Goal: Task Accomplishment & Management: Complete application form

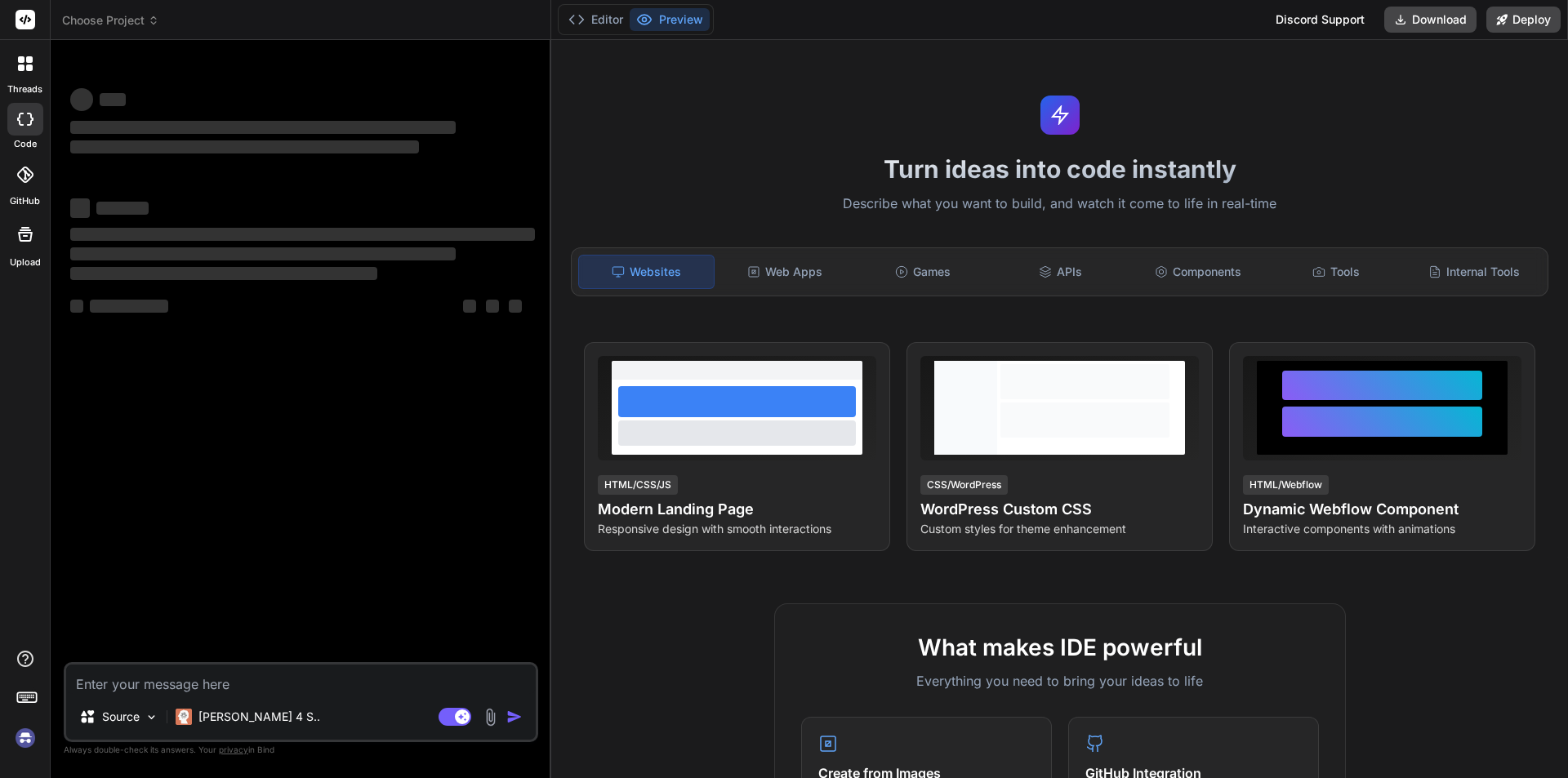
type textarea "x"
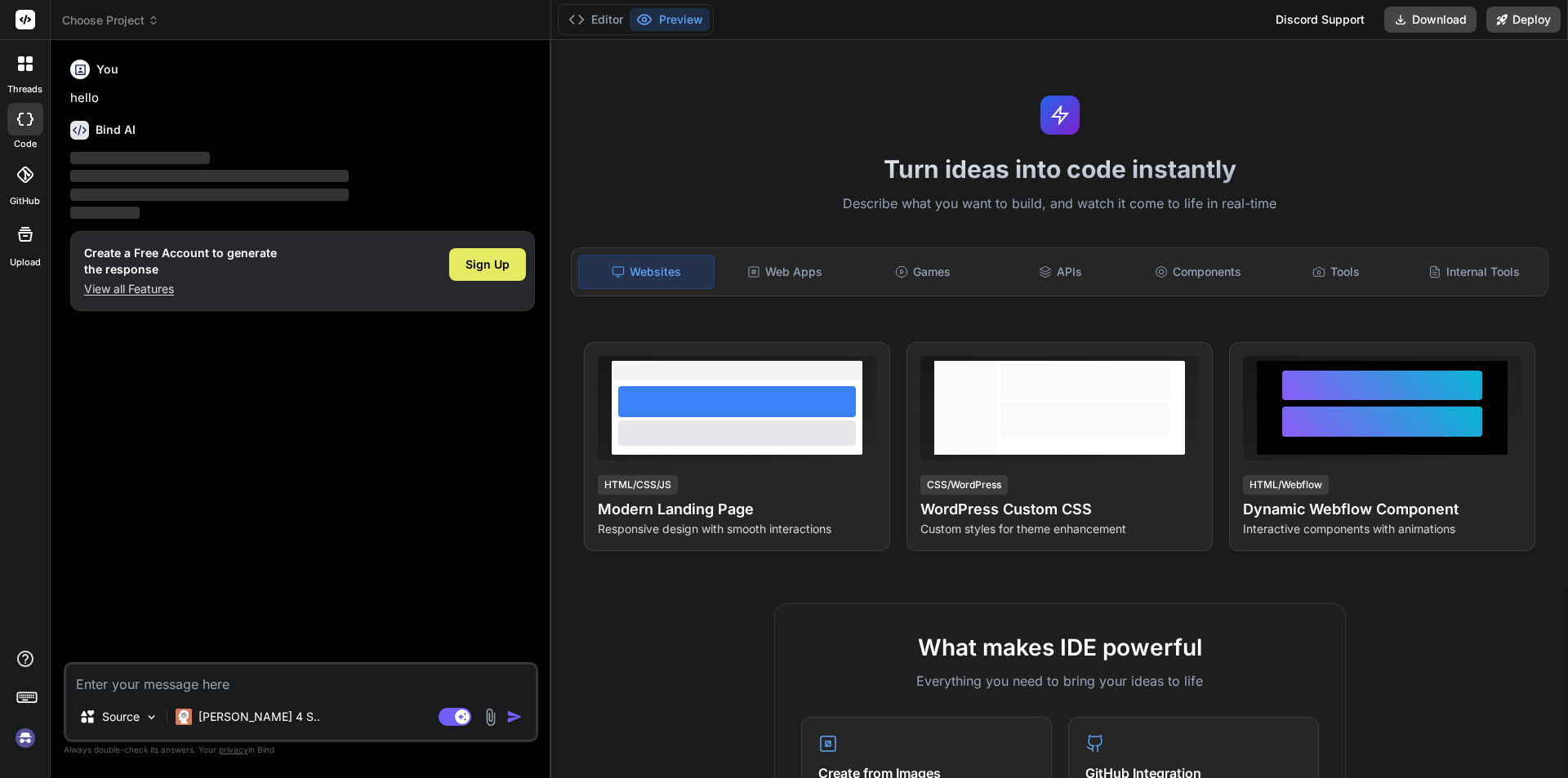
click at [498, 264] on span "Sign Up" at bounding box center [487, 264] width 44 height 17
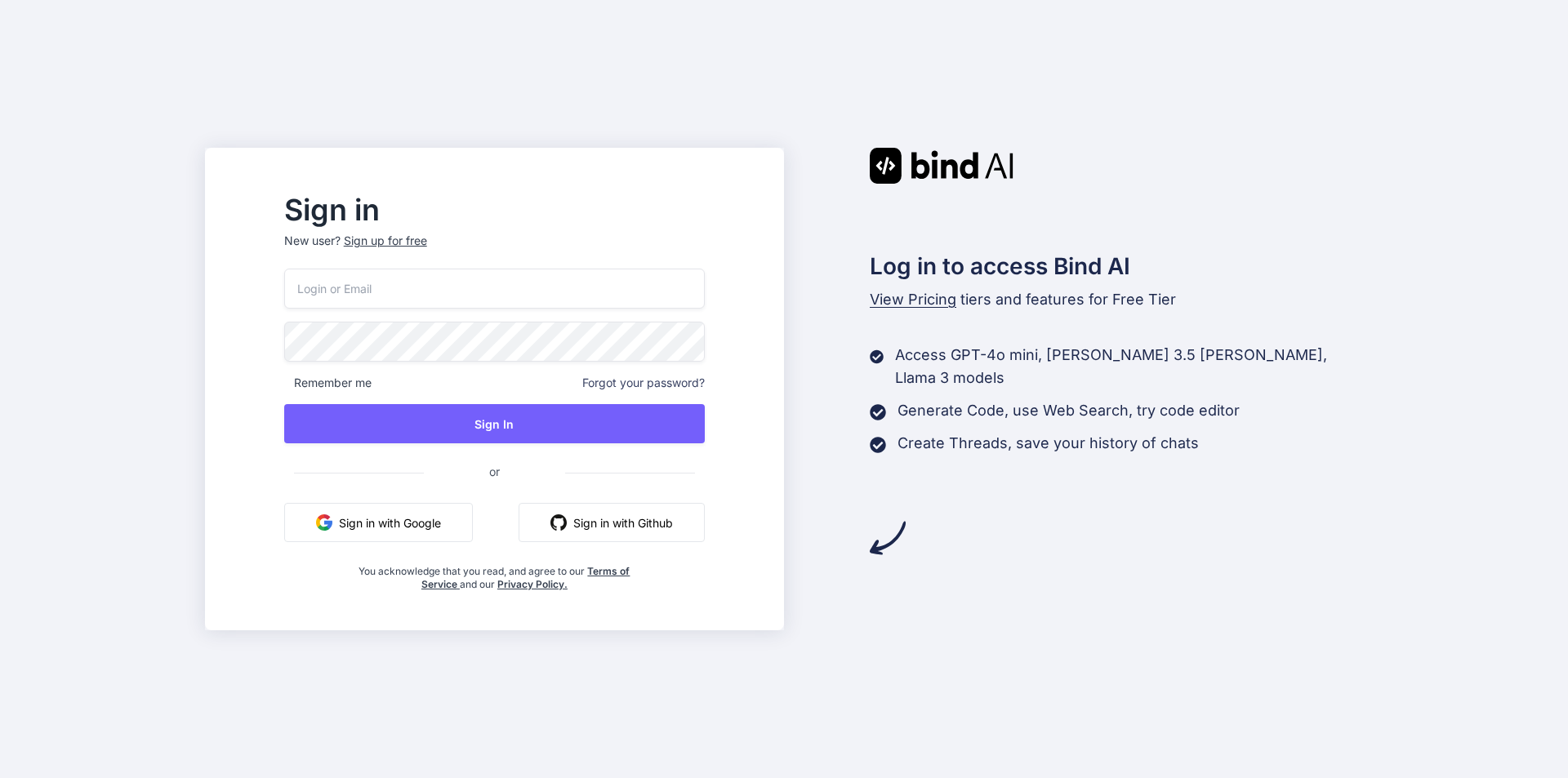
click at [427, 241] on div "Sign up for free" at bounding box center [385, 241] width 83 height 17
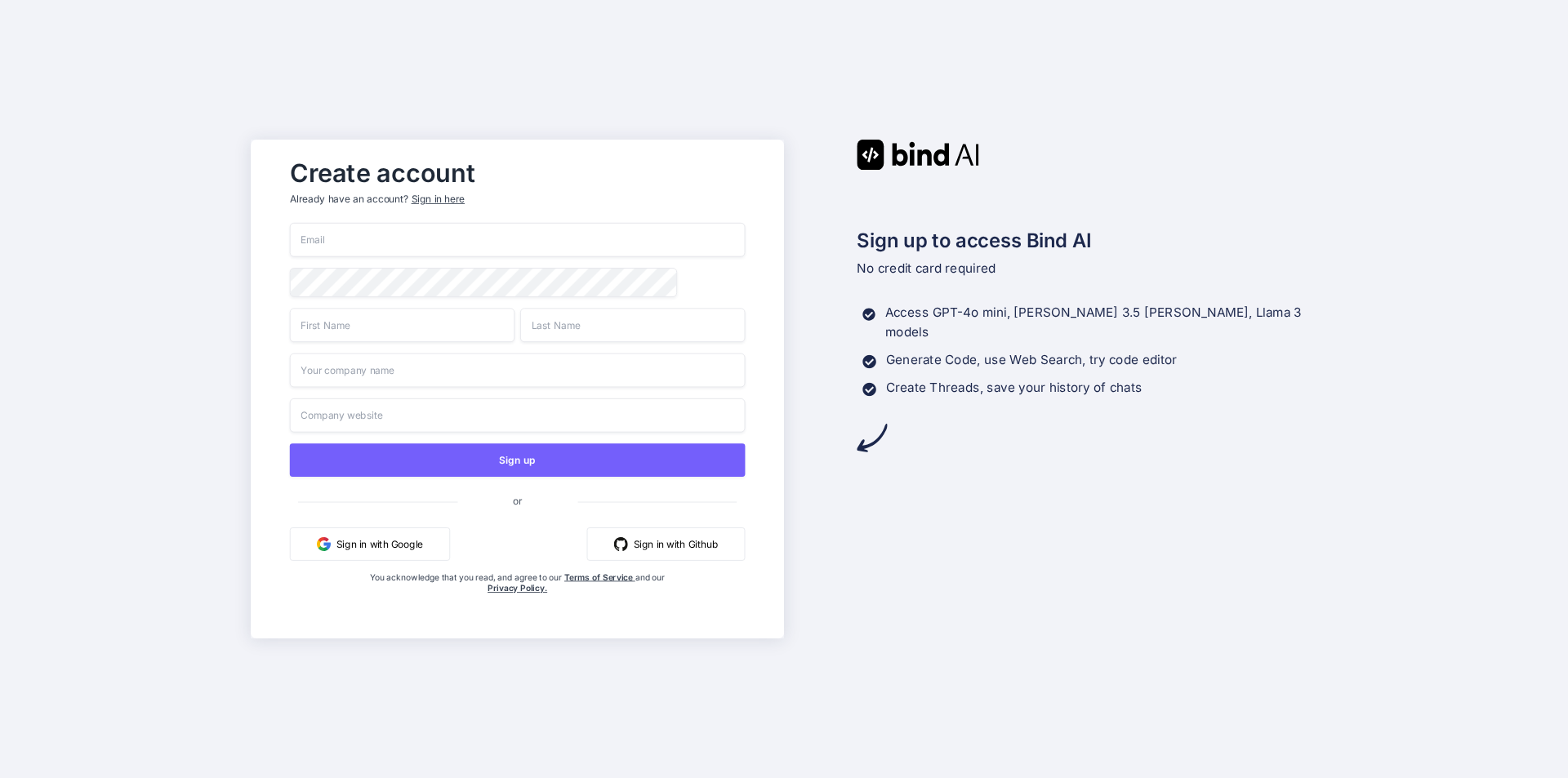
click at [435, 241] on input "email" at bounding box center [517, 240] width 456 height 34
click at [428, 241] on input "email" at bounding box center [517, 240] width 456 height 34
type input "B"
type input "b"
